Goal: Task Accomplishment & Management: Complete application form

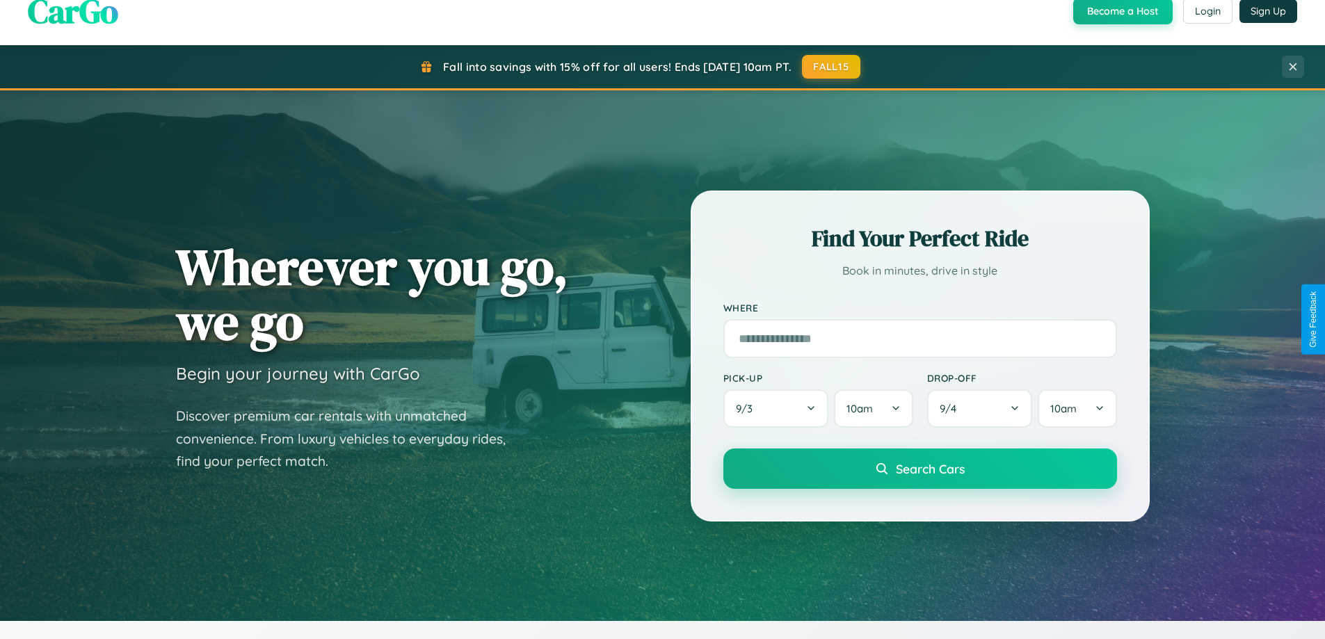
scroll to position [600, 0]
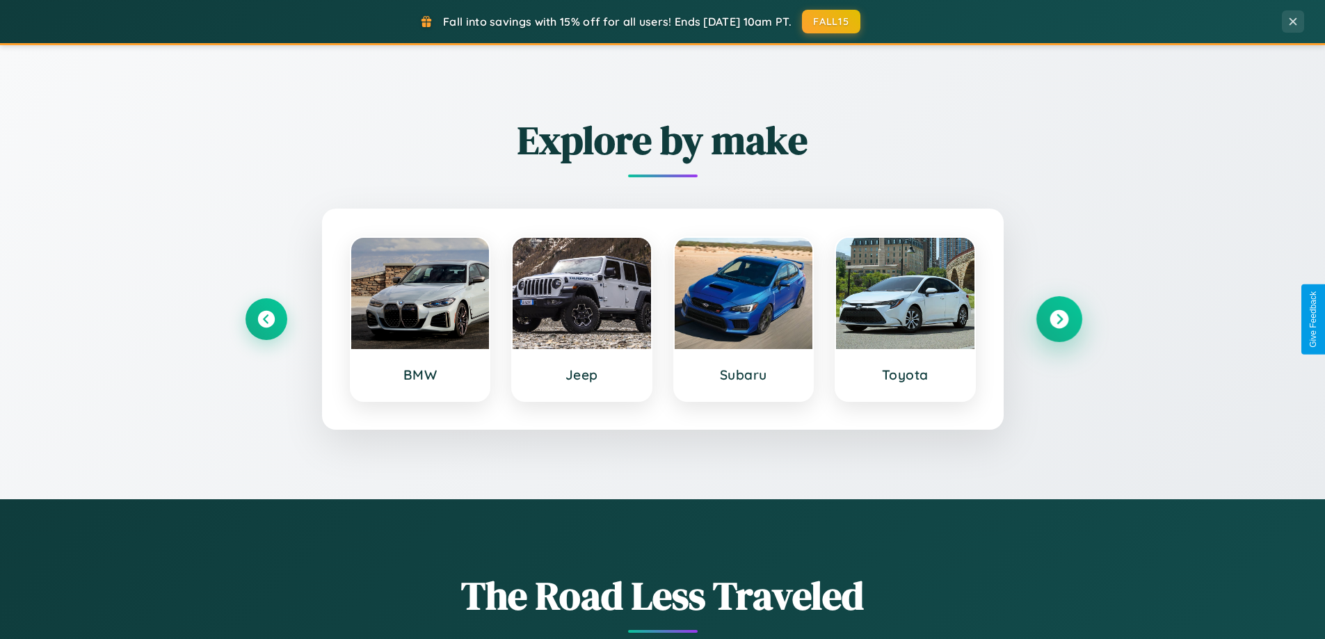
click at [1059, 319] on icon at bounding box center [1059, 319] width 19 height 19
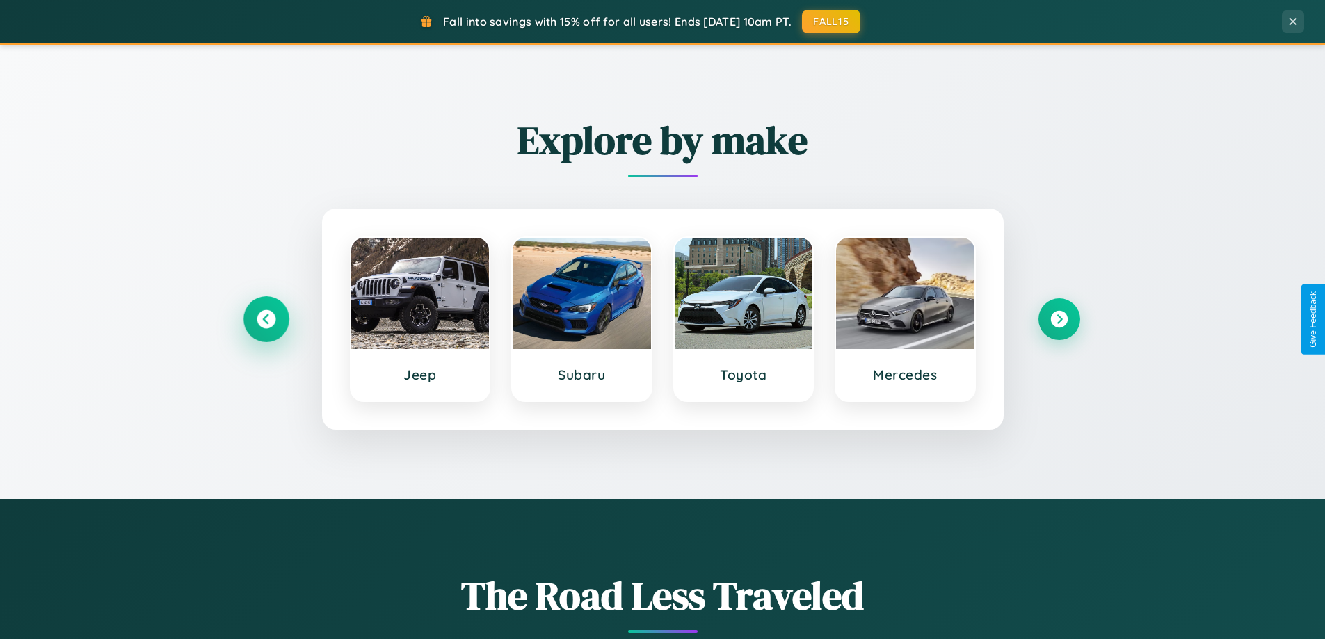
click at [266, 319] on icon at bounding box center [266, 319] width 19 height 19
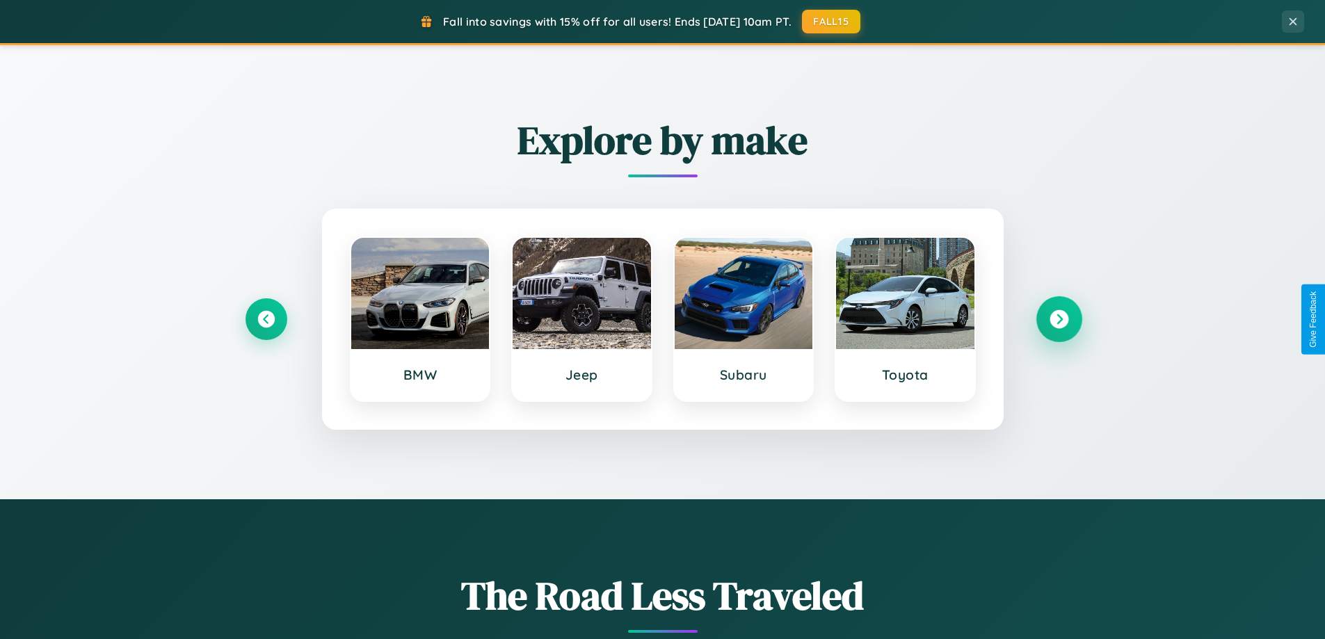
click at [1059, 319] on icon at bounding box center [1059, 319] width 19 height 19
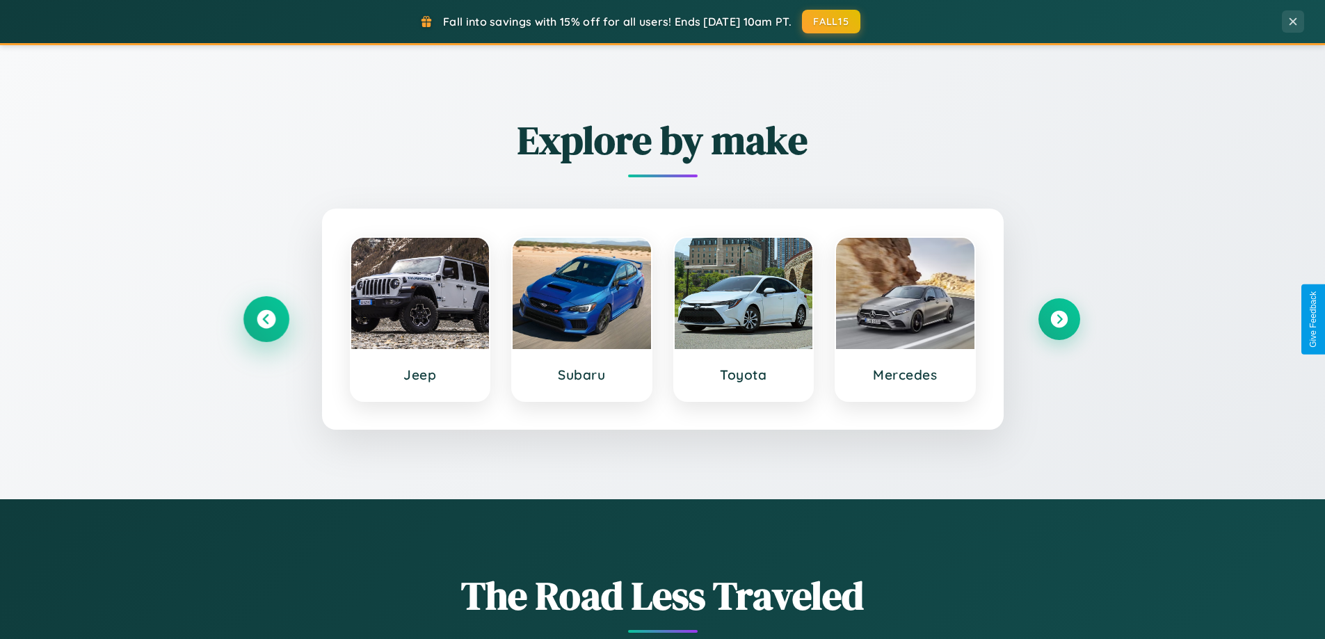
click at [266, 319] on icon at bounding box center [266, 319] width 19 height 19
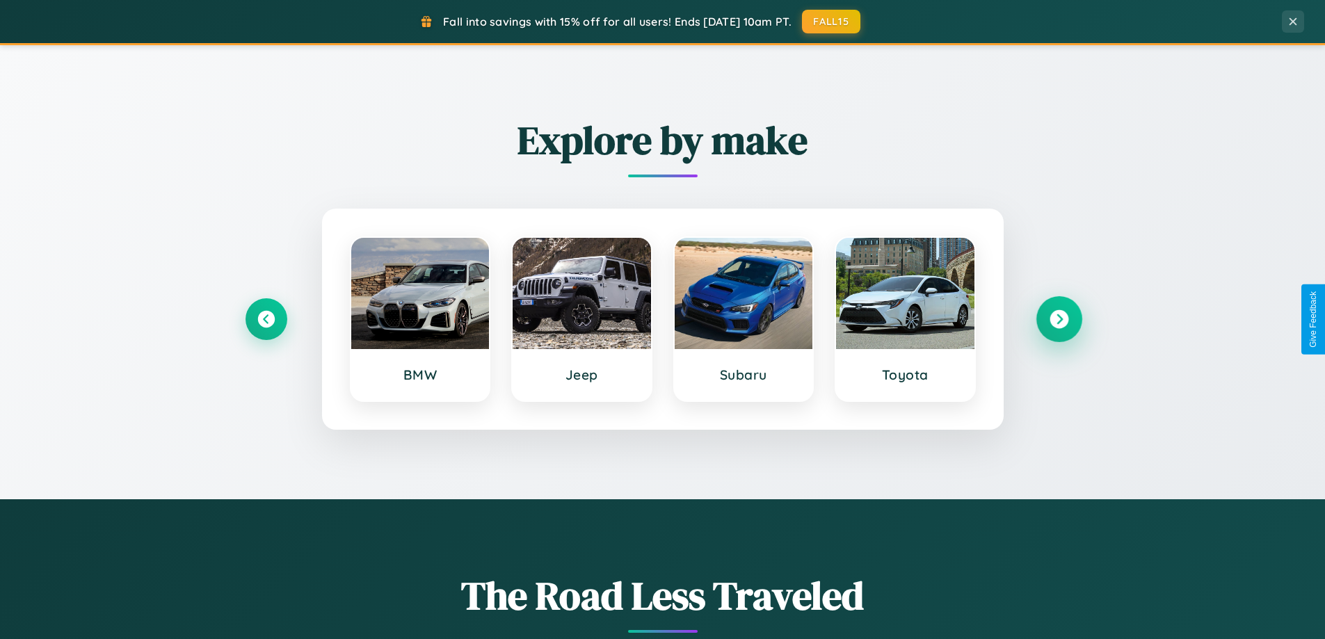
click at [1059, 319] on icon at bounding box center [1059, 319] width 19 height 19
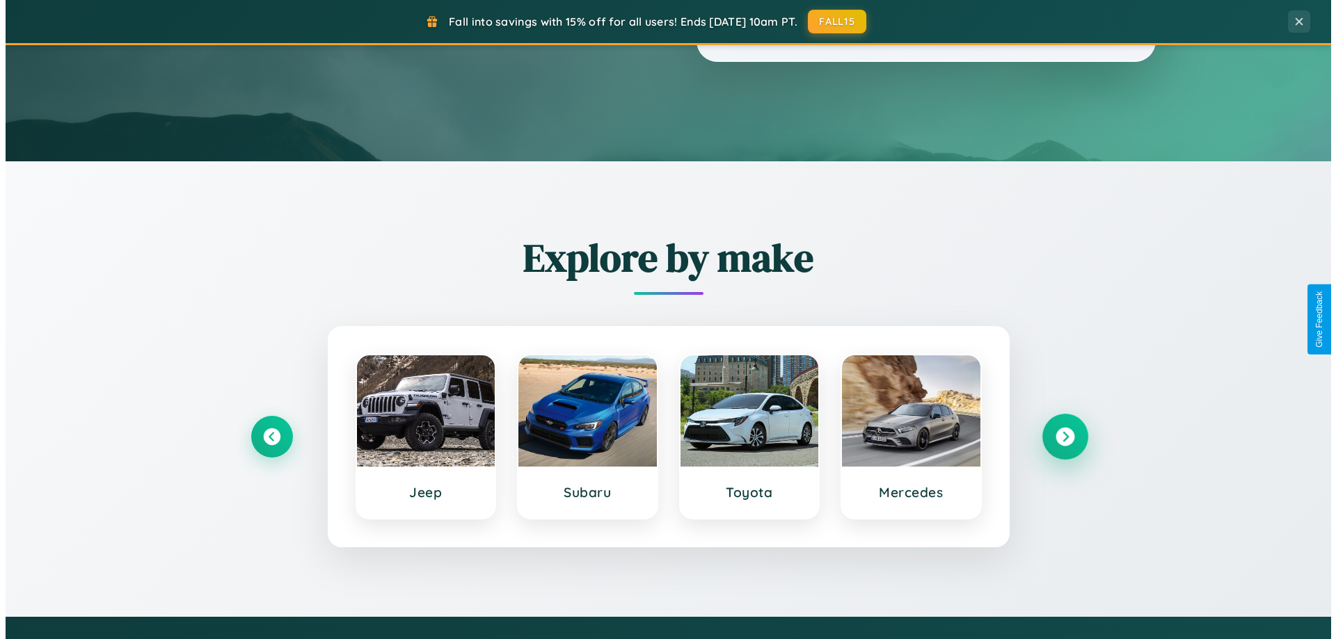
scroll to position [0, 0]
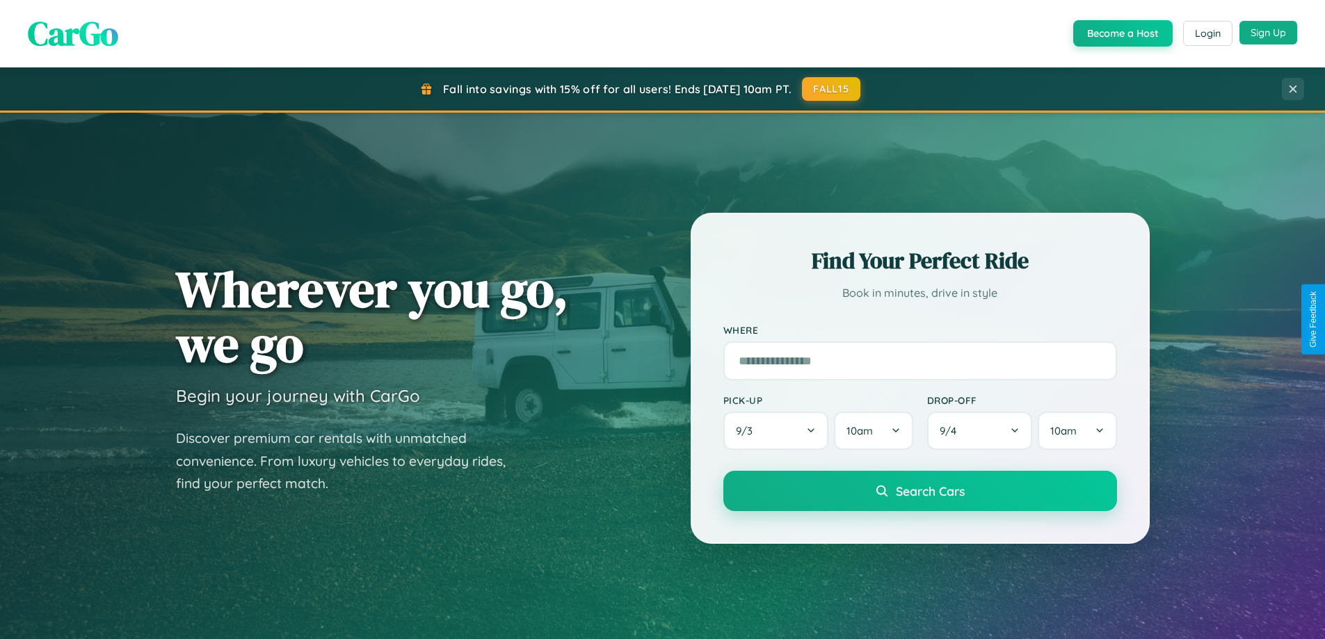
click at [1268, 33] on button "Sign Up" at bounding box center [1269, 33] width 58 height 24
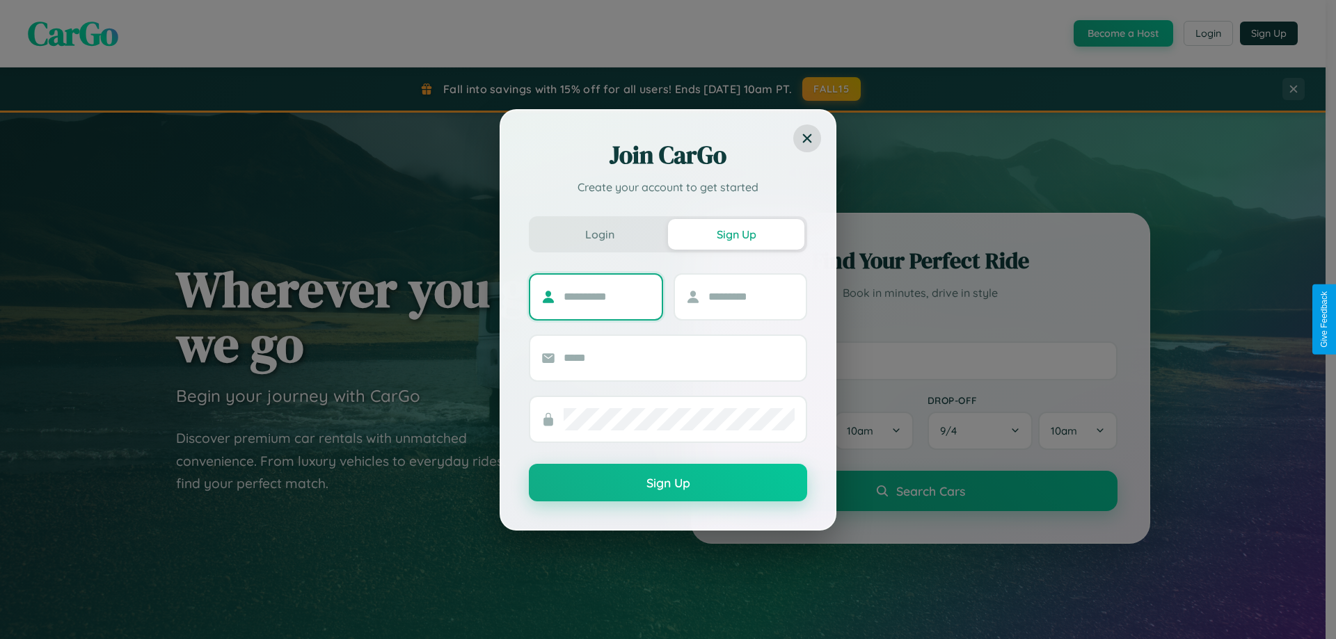
click at [607, 296] on input "text" at bounding box center [606, 297] width 87 height 22
type input "******"
click at [751, 296] on input "text" at bounding box center [751, 297] width 87 height 22
type input "*****"
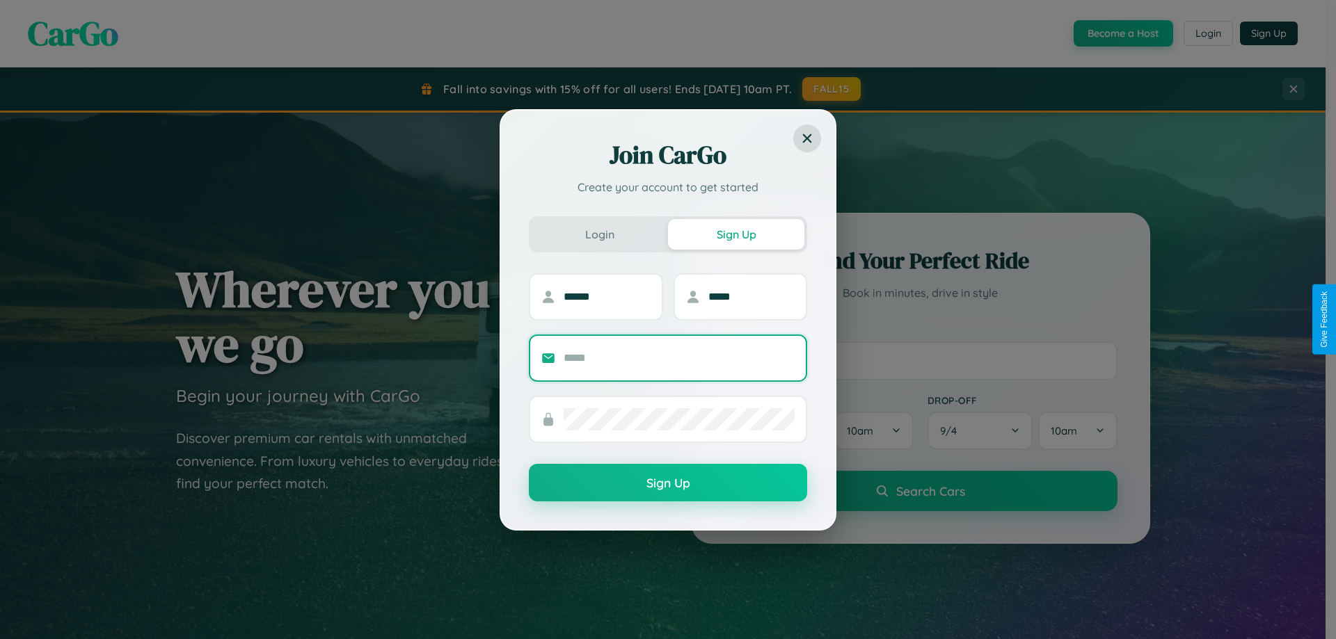
click at [679, 358] on input "text" at bounding box center [678, 358] width 231 height 22
type input "**********"
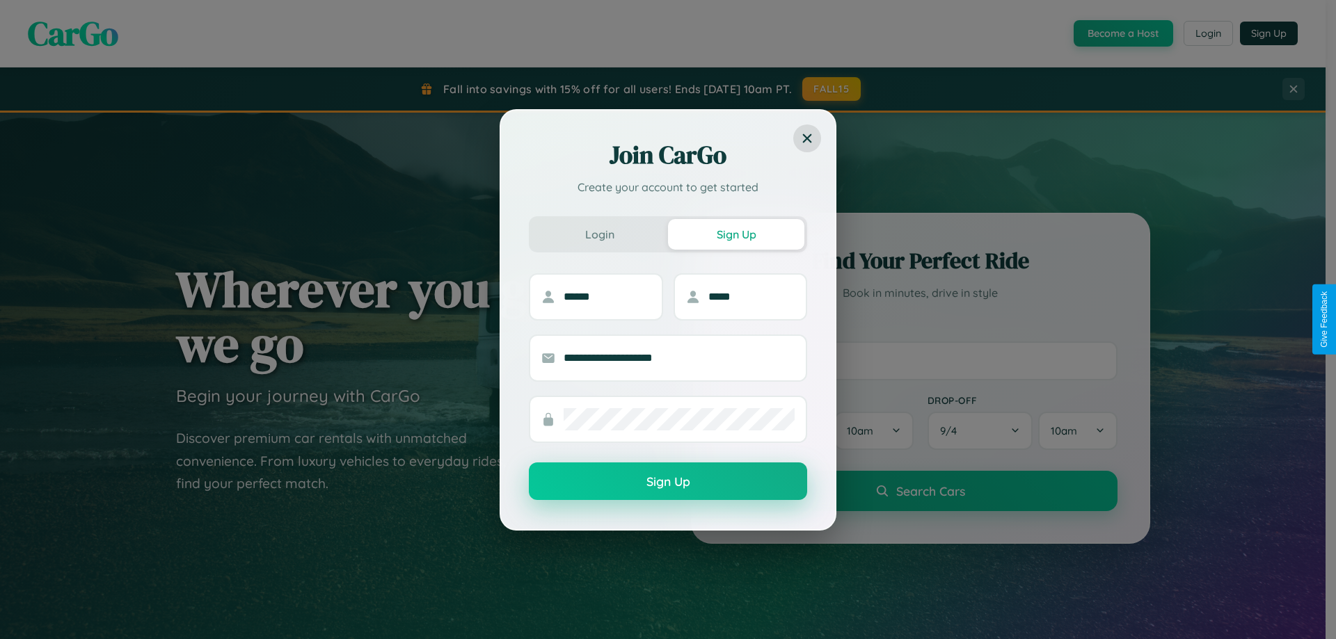
click at [668, 482] on button "Sign Up" at bounding box center [668, 482] width 278 height 38
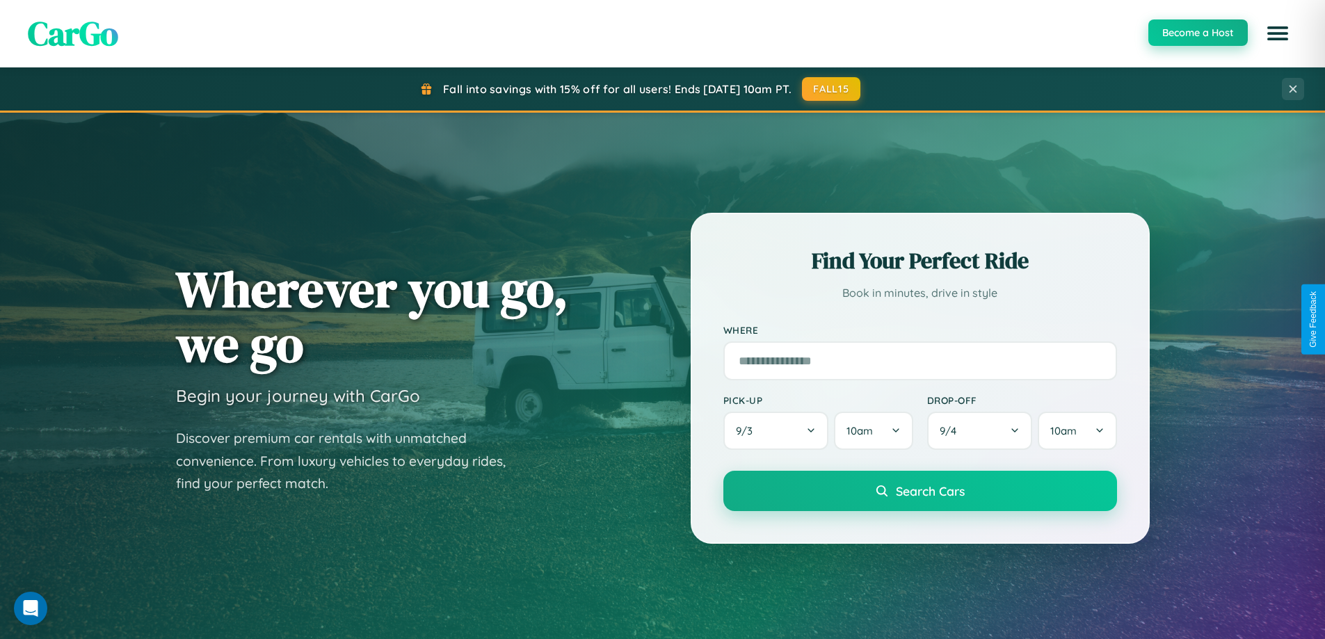
click at [1197, 33] on button "Become a Host" at bounding box center [1197, 32] width 99 height 26
